Goal: Information Seeking & Learning: Learn about a topic

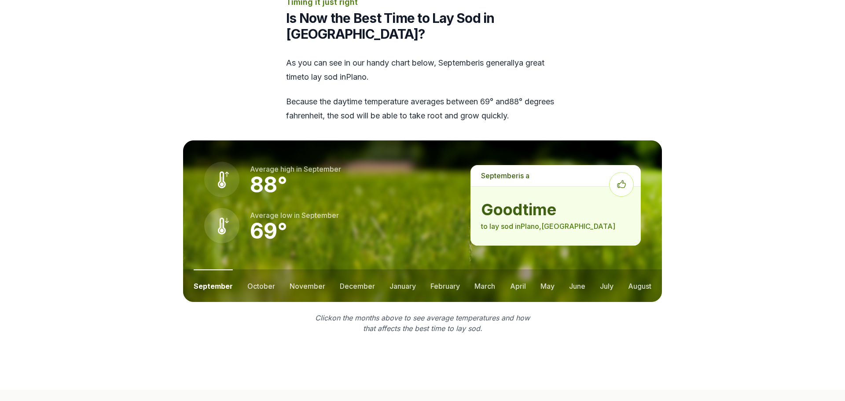
scroll to position [1062, 0]
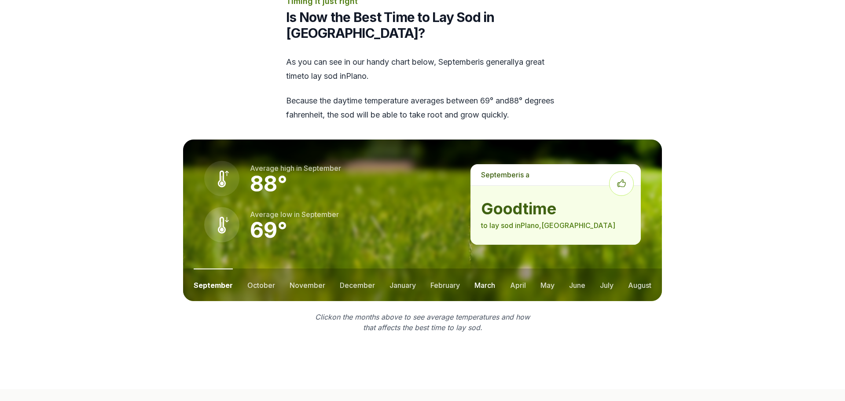
click at [486, 270] on button "march" at bounding box center [485, 285] width 21 height 33
click at [451, 272] on button "february" at bounding box center [443, 285] width 29 height 33
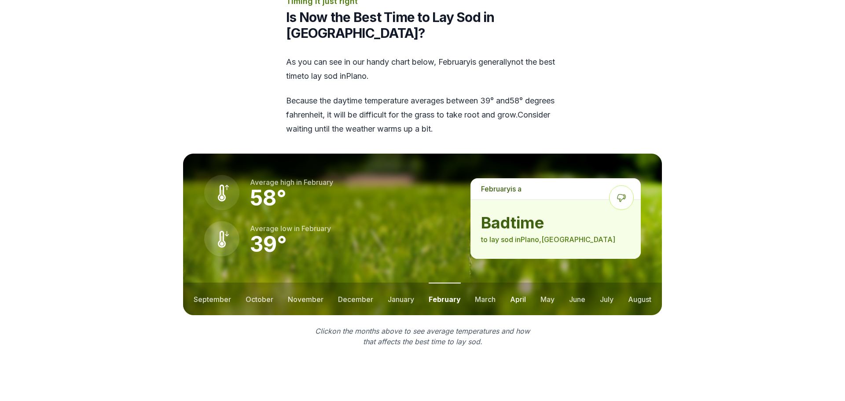
click at [519, 283] on button "april" at bounding box center [518, 299] width 16 height 33
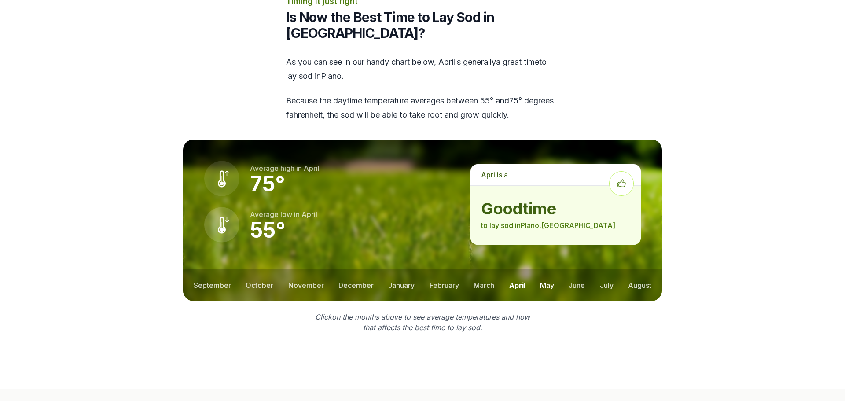
click at [551, 273] on button "may" at bounding box center [547, 285] width 14 height 33
click at [572, 271] on button "june" at bounding box center [577, 285] width 16 height 33
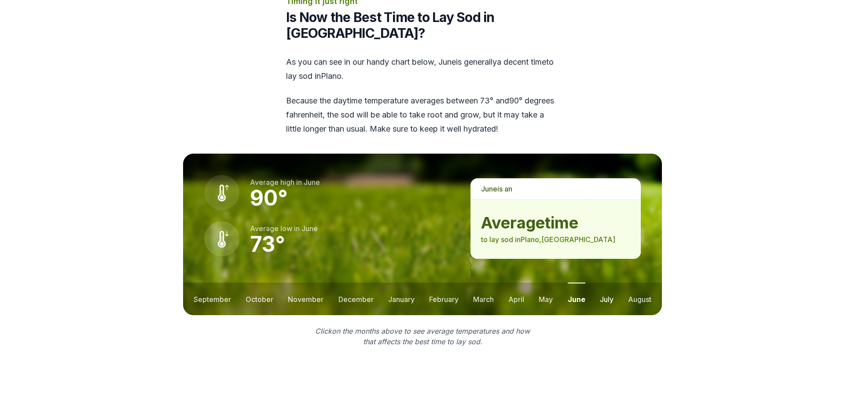
click at [603, 283] on button "july" at bounding box center [607, 299] width 14 height 33
click at [634, 283] on button "august" at bounding box center [639, 299] width 23 height 33
click at [205, 288] on button "september" at bounding box center [212, 299] width 37 height 33
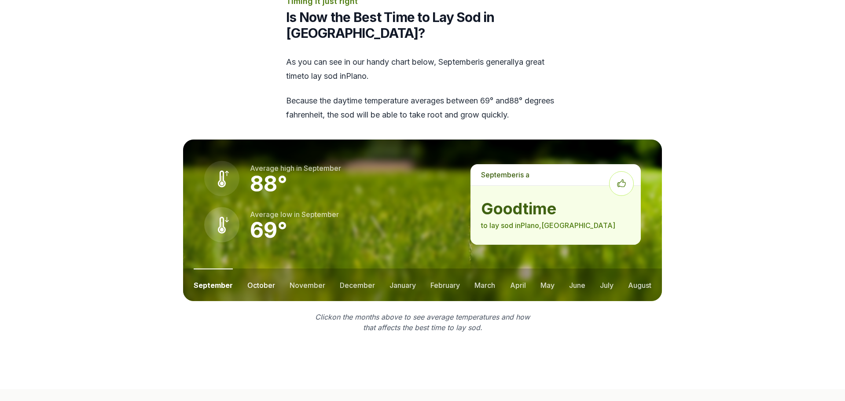
click at [248, 269] on button "october" at bounding box center [261, 285] width 28 height 33
click at [311, 269] on button "november" at bounding box center [308, 285] width 36 height 33
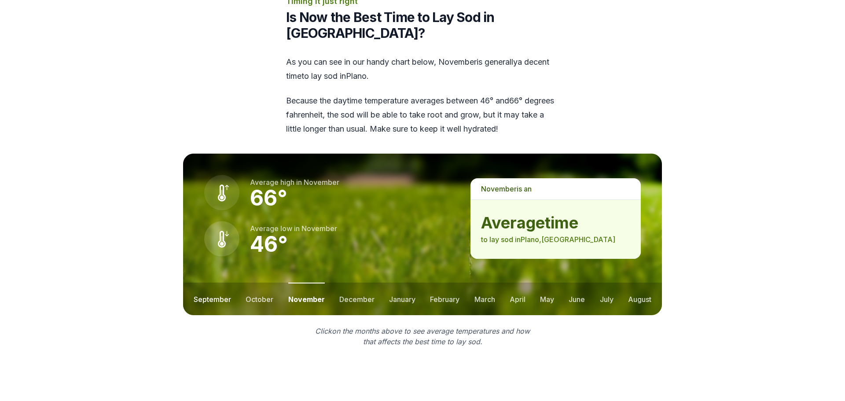
click at [201, 283] on button "september" at bounding box center [212, 299] width 37 height 33
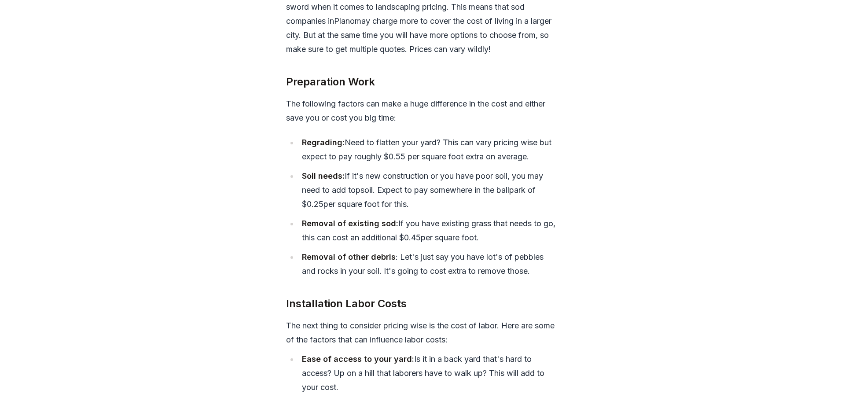
scroll to position [3425, 0]
